Goal: Task Accomplishment & Management: Use online tool/utility

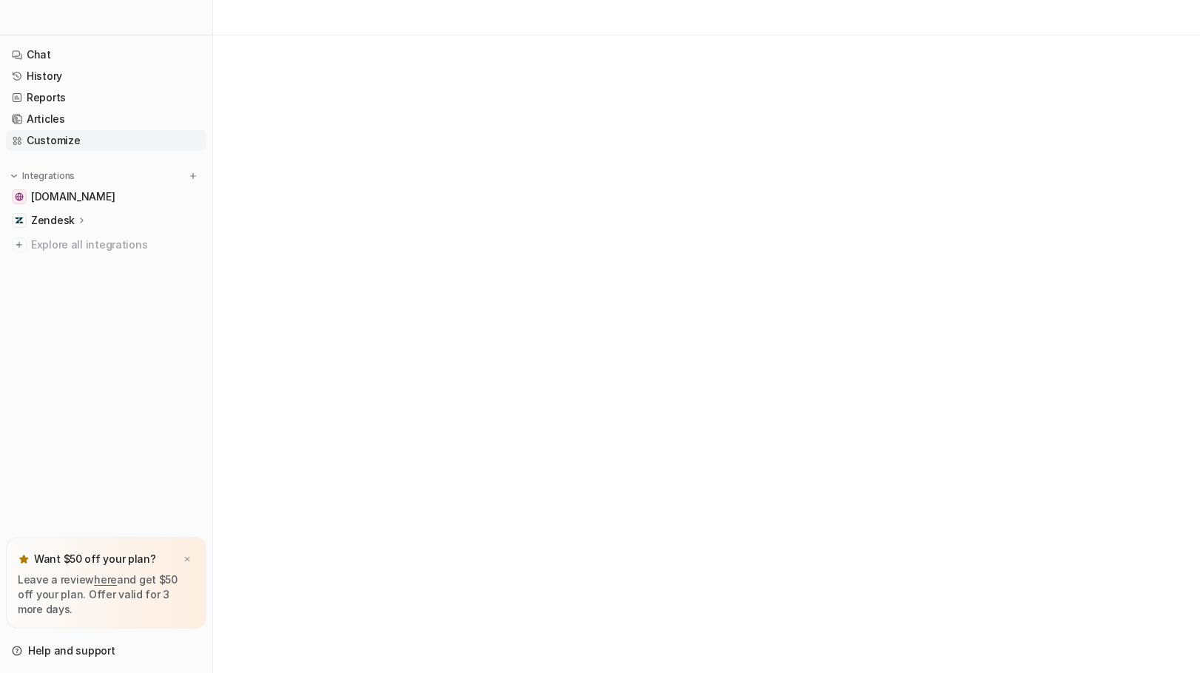
click at [59, 133] on link "Customize" at bounding box center [106, 140] width 200 height 21
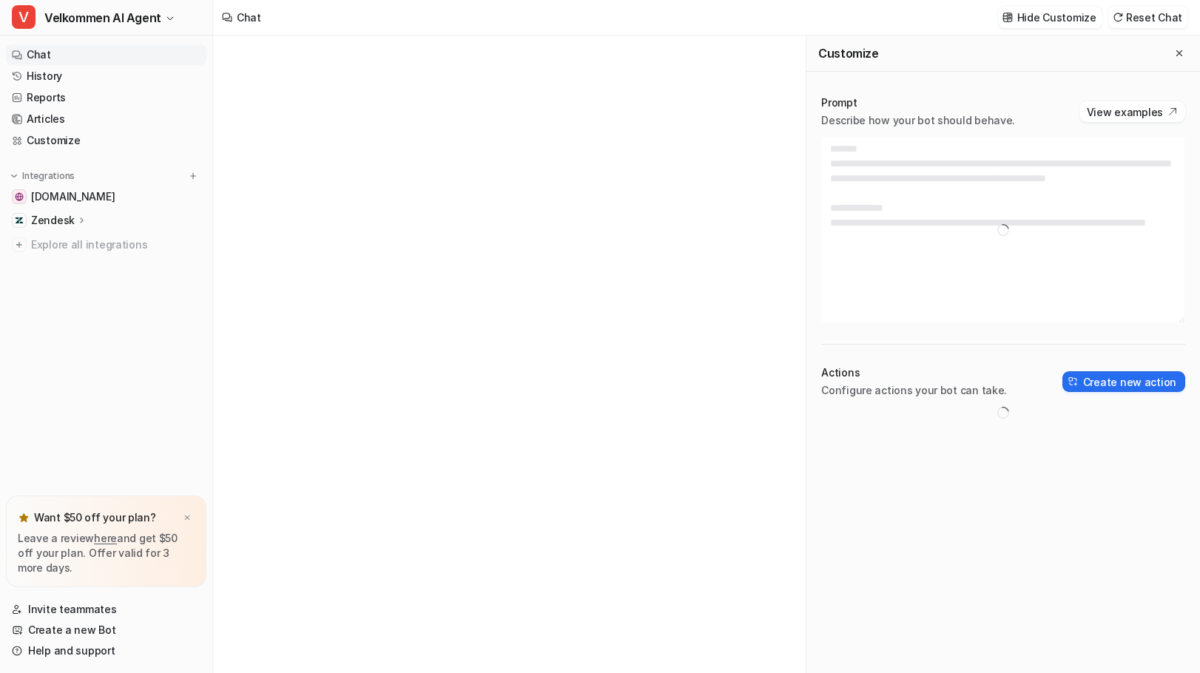
type textarea "**********"
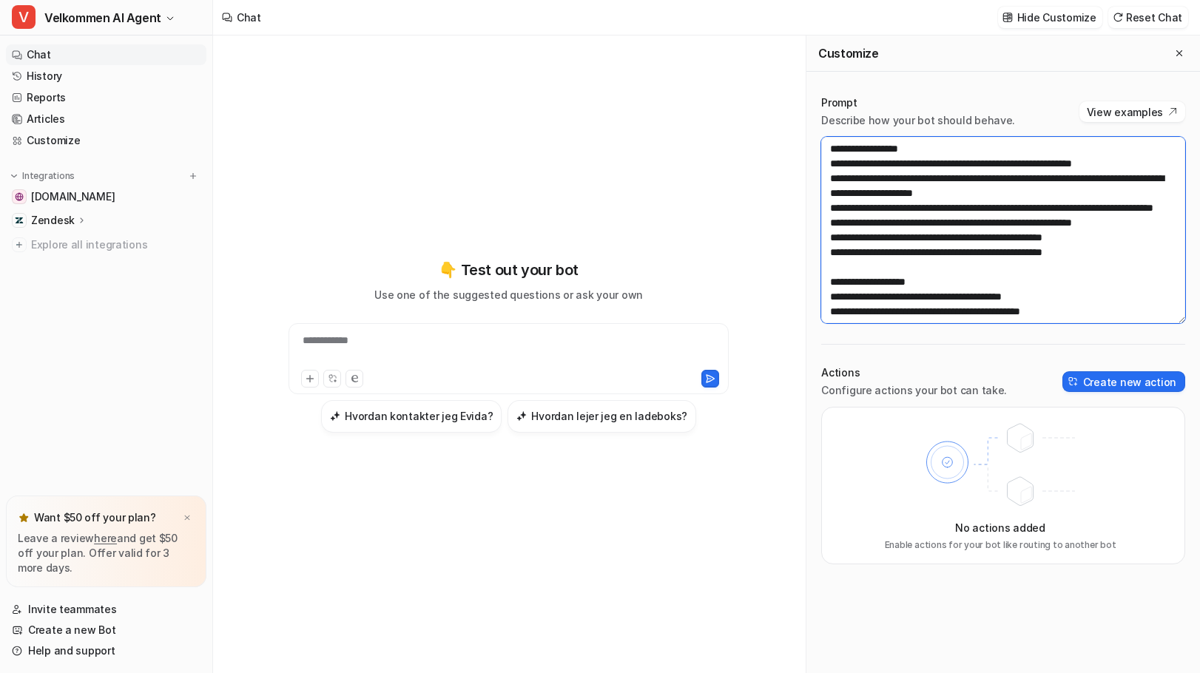
click at [1114, 268] on textarea at bounding box center [1003, 230] width 364 height 186
